Goal: Information Seeking & Learning: Learn about a topic

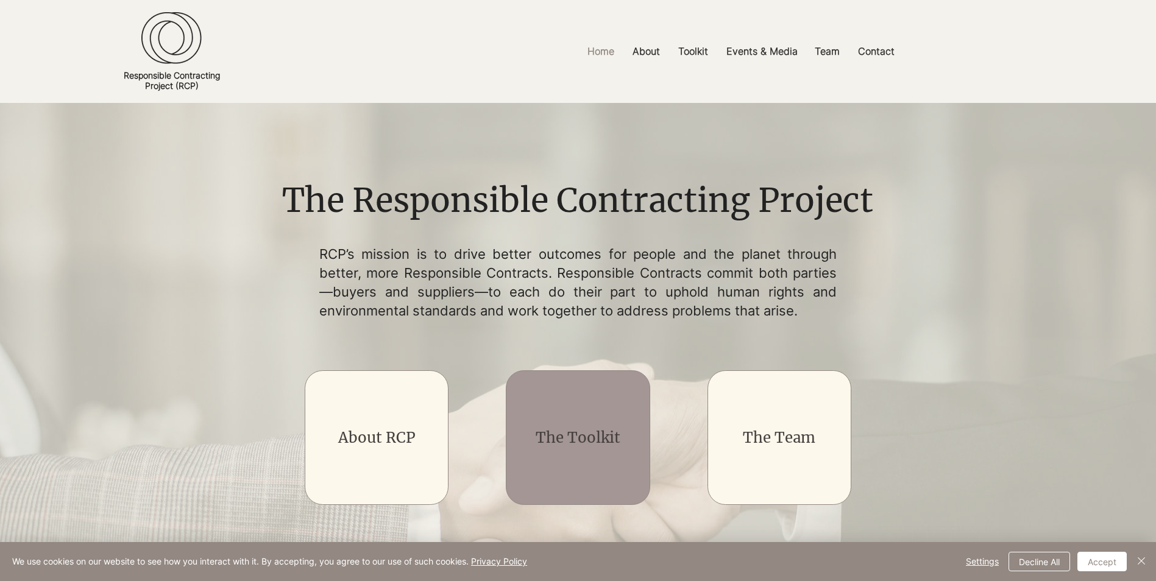
click at [587, 425] on div "main content" at bounding box center [578, 438] width 144 height 135
click at [572, 435] on link "The Toolkit" at bounding box center [578, 437] width 85 height 19
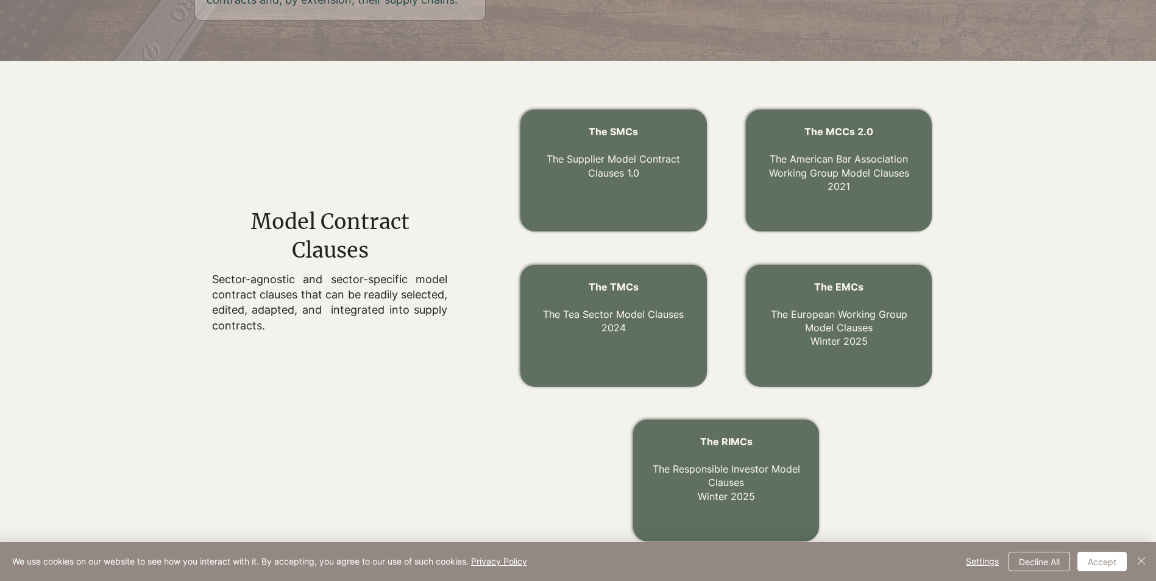
scroll to position [390, 0]
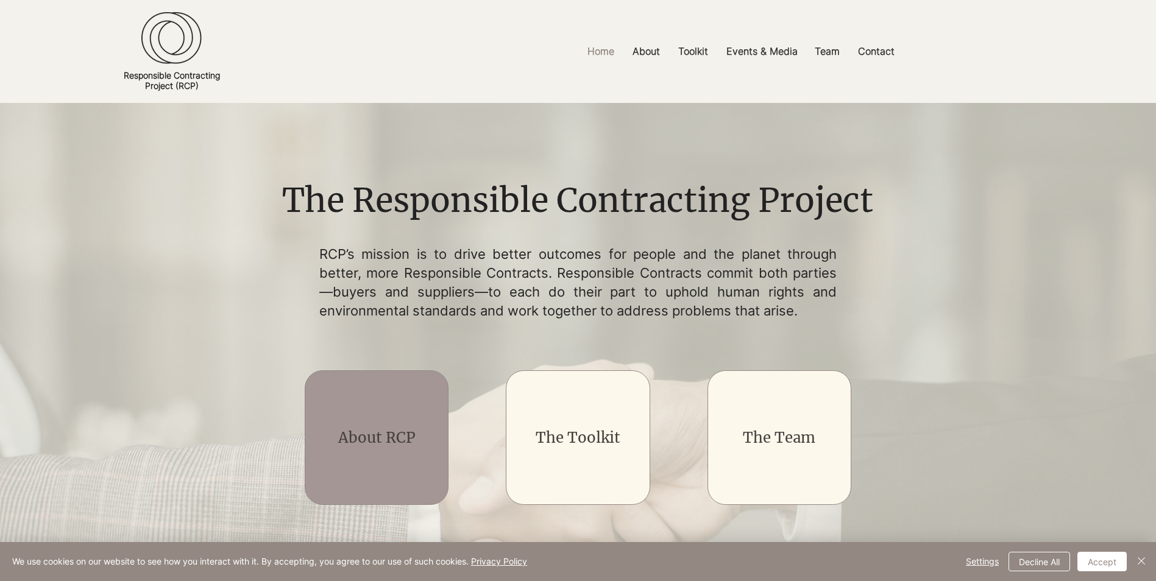
click at [394, 434] on link "About RCP" at bounding box center [376, 437] width 77 height 19
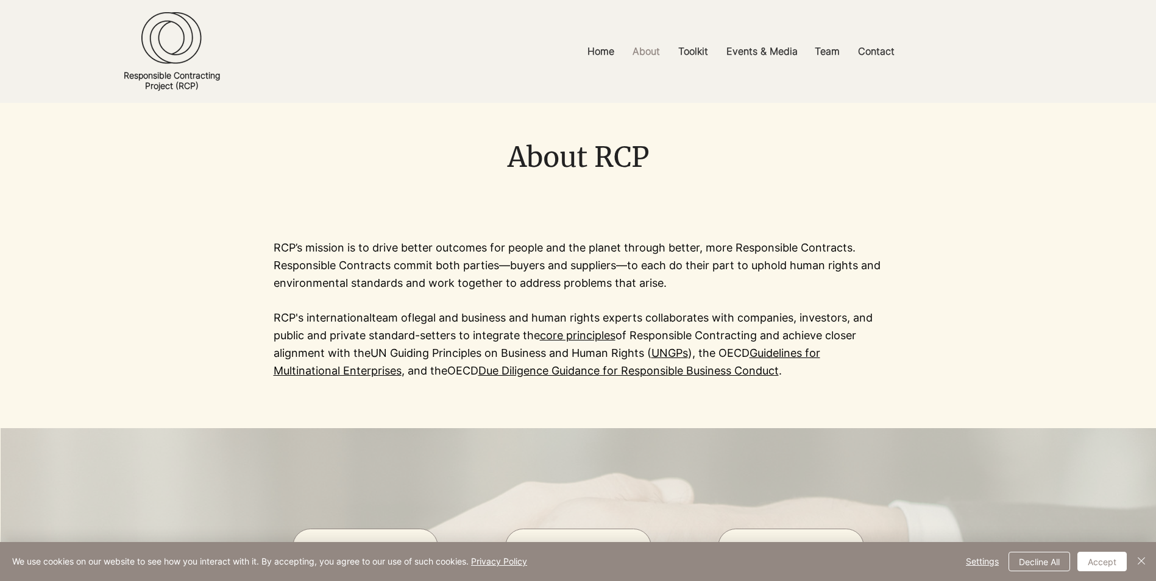
click at [344, 271] on p "RCP’s mission is to drive better outcomes for people and the planet through bet…" at bounding box center [578, 265] width 609 height 52
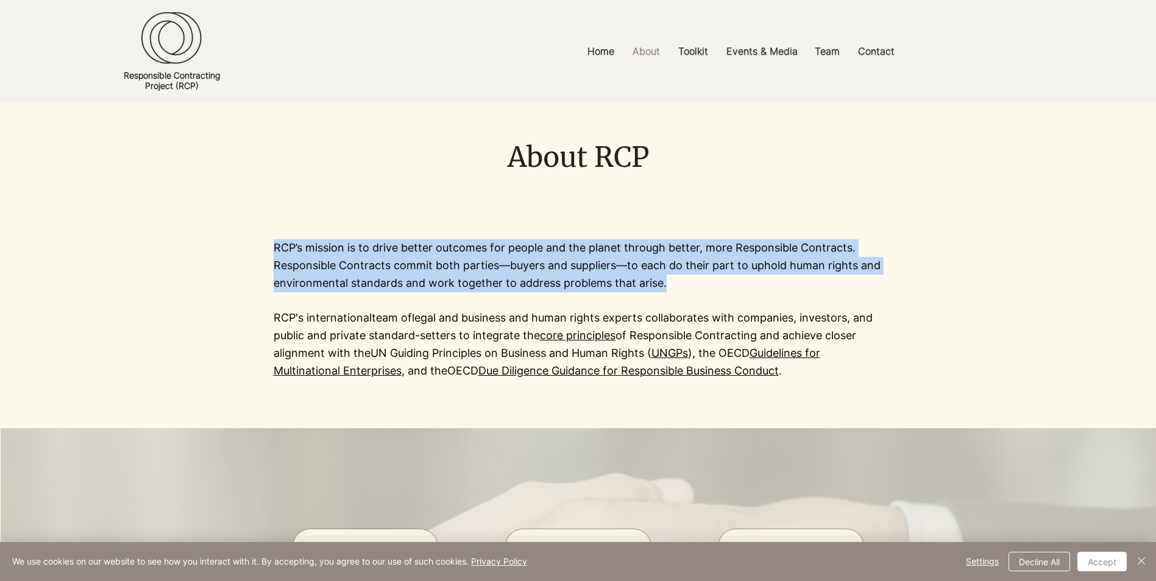
click at [344, 271] on p "RCP’s mission is to drive better outcomes for people and the planet through bet…" at bounding box center [578, 265] width 609 height 52
drag, startPoint x: 344, startPoint y: 271, endPoint x: 287, endPoint y: 274, distance: 57.3
click at [287, 274] on p "RCP’s mission is to drive better outcomes for people and the planet through bet…" at bounding box center [578, 265] width 609 height 52
drag, startPoint x: 272, startPoint y: 266, endPoint x: 492, endPoint y: 284, distance: 220.7
click at [492, 284] on section "RCP’s mission is to drive better outcomes for people and the planet through bet…" at bounding box center [578, 309] width 1156 height 237
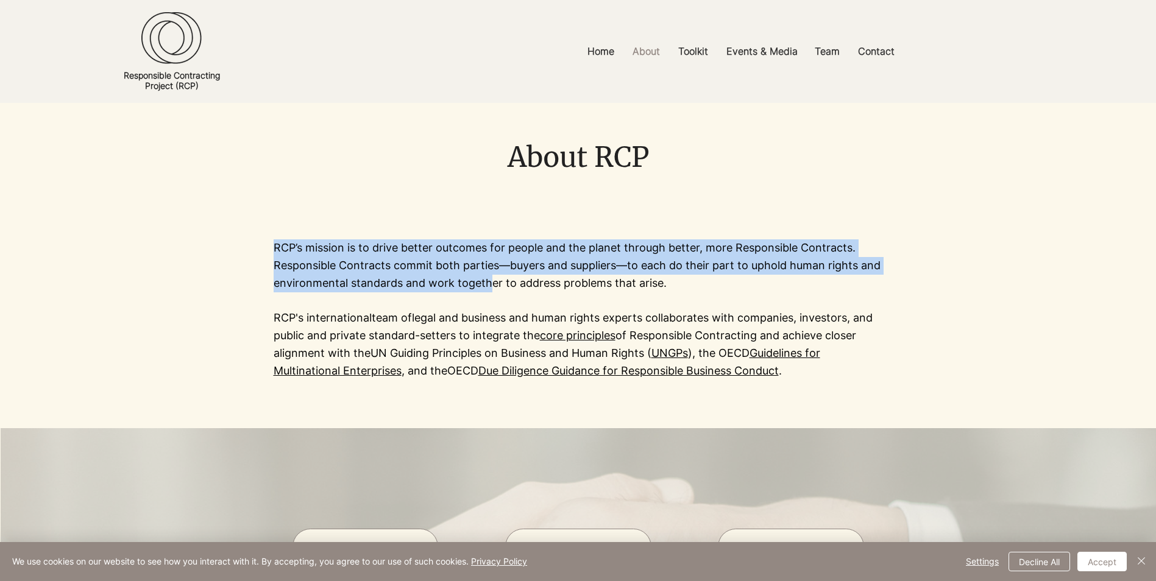
click at [492, 284] on p "RCP’s mission is to drive better outcomes for people and the planet through bet…" at bounding box center [578, 265] width 609 height 52
drag, startPoint x: 271, startPoint y: 264, endPoint x: 386, endPoint y: 280, distance: 116.3
click at [386, 280] on section "RCP’s mission is to drive better outcomes for people and the planet through bet…" at bounding box center [578, 309] width 1156 height 237
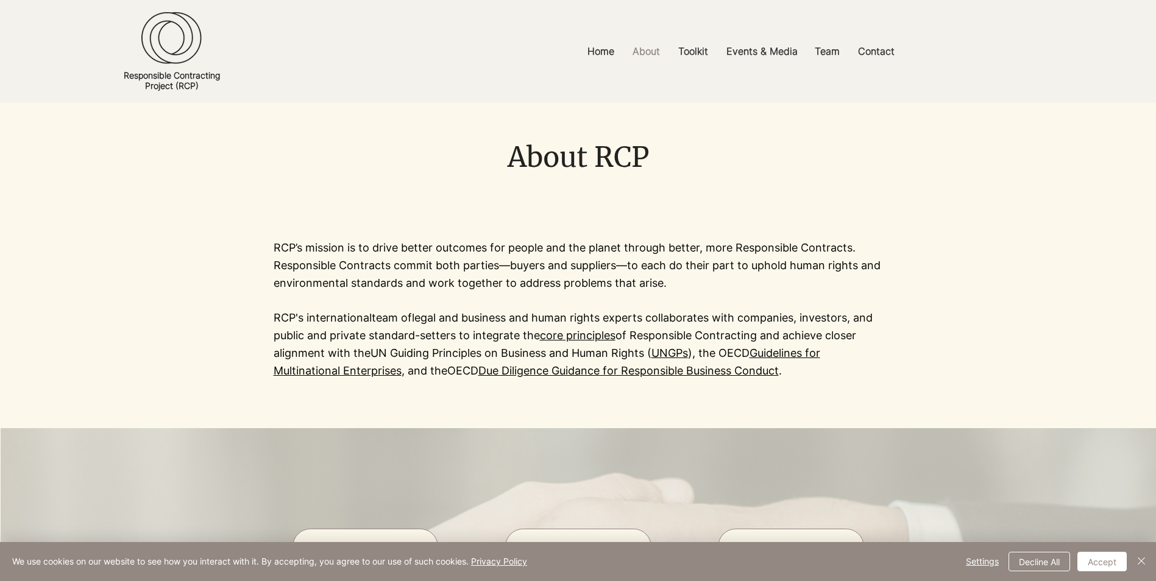
drag, startPoint x: 386, startPoint y: 280, endPoint x: 694, endPoint y: 282, distance: 307.8
click at [694, 282] on p "RCP’s mission is to drive better outcomes for people and the planet through bet…" at bounding box center [578, 265] width 609 height 52
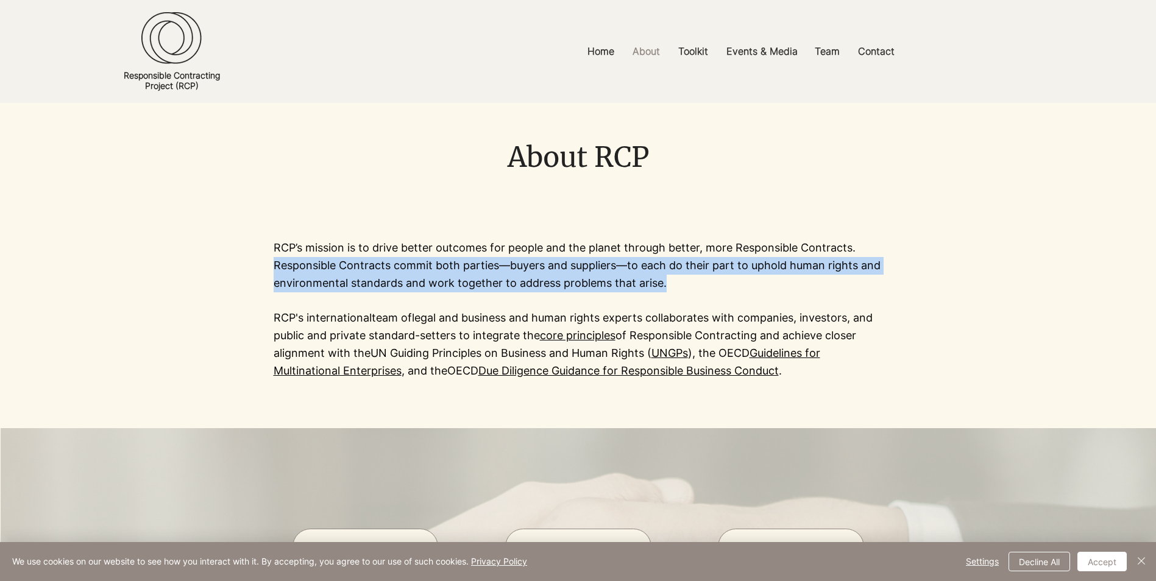
drag, startPoint x: 637, startPoint y: 284, endPoint x: 274, endPoint y: 269, distance: 363.5
click at [274, 269] on p "RCP’s mission is to drive better outcomes for people and the planet through bet…" at bounding box center [578, 265] width 609 height 52
copy p "Responsible Contracts commit both parties—buyers and suppliers—to each do their…"
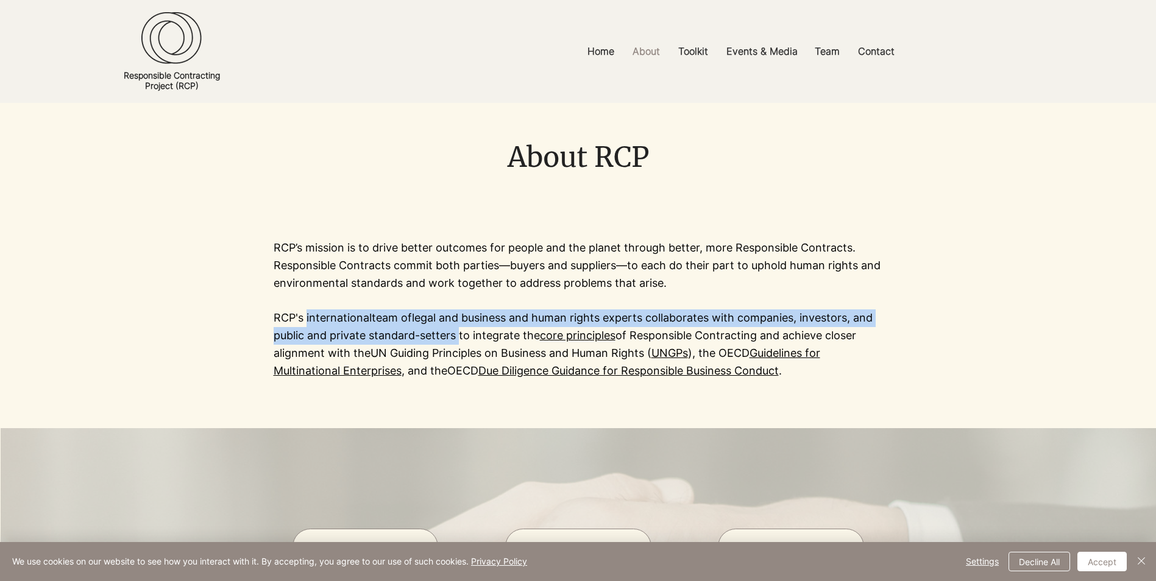
drag, startPoint x: 307, startPoint y: 316, endPoint x: 458, endPoint y: 339, distance: 152.8
click at [458, 339] on p "RCP's international team of legal and business and human rights experts collabo…" at bounding box center [578, 345] width 609 height 70
copy p "international team of legal and business and human rights experts collaborates …"
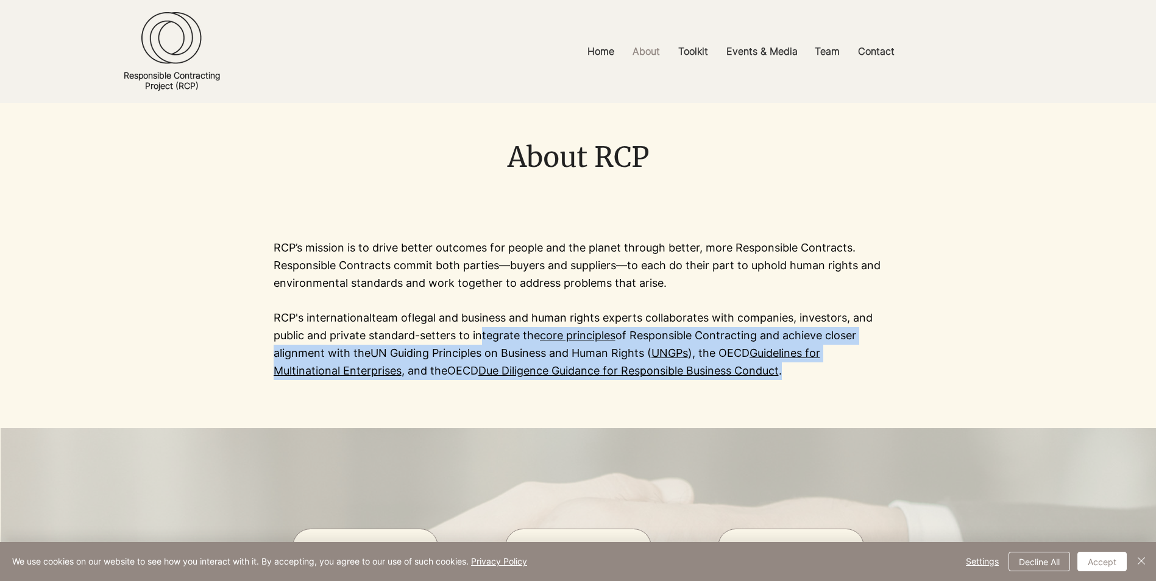
drag, startPoint x: 476, startPoint y: 333, endPoint x: 789, endPoint y: 371, distance: 314.8
click at [789, 371] on p "RCP's international team of legal and business and human rights experts collabo…" at bounding box center [578, 345] width 609 height 70
copy p "ntegrate the core principles of Responsible Contracting and achieve closer alig…"
